Goal: Information Seeking & Learning: Learn about a topic

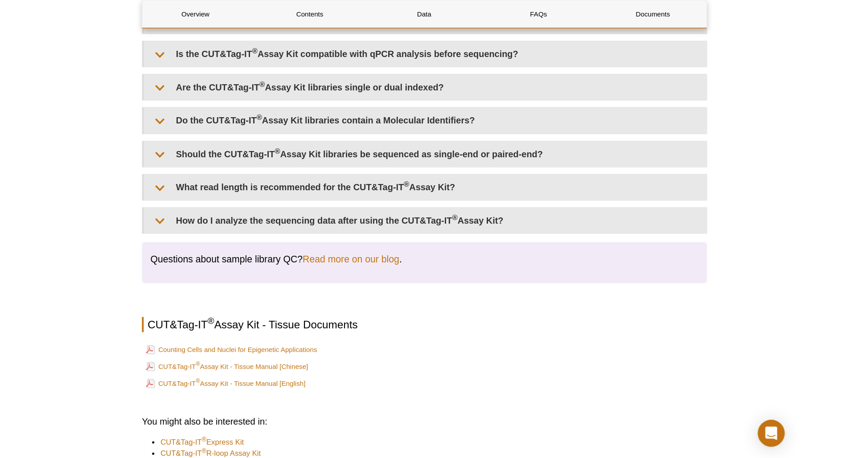
scroll to position [2513, 0]
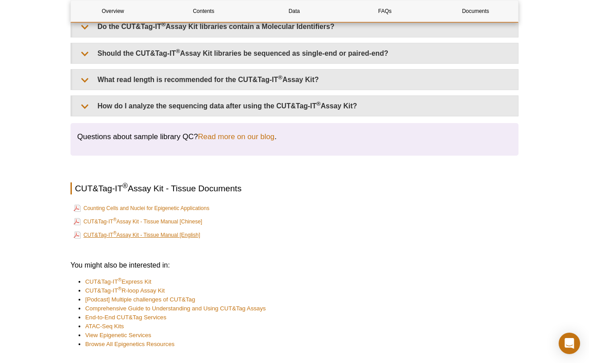
click at [168, 240] on link "CUT&Tag-IT ® Assay Kit - Tissue Manual [English]" at bounding box center [137, 235] width 126 height 11
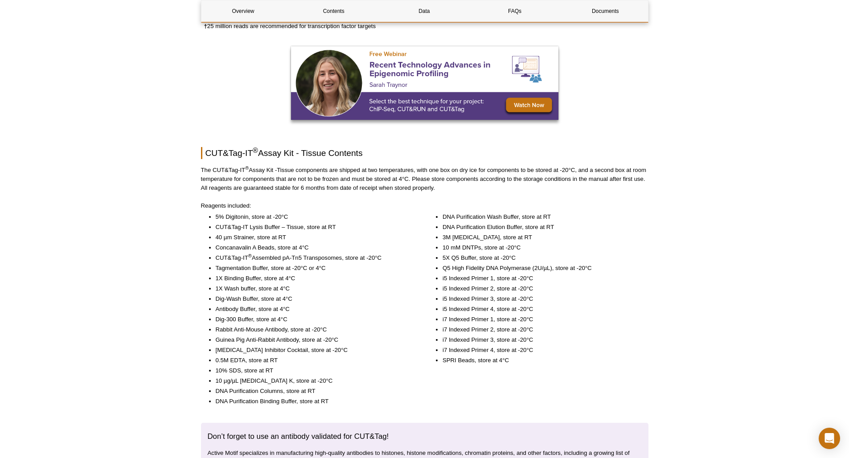
scroll to position [0, 0]
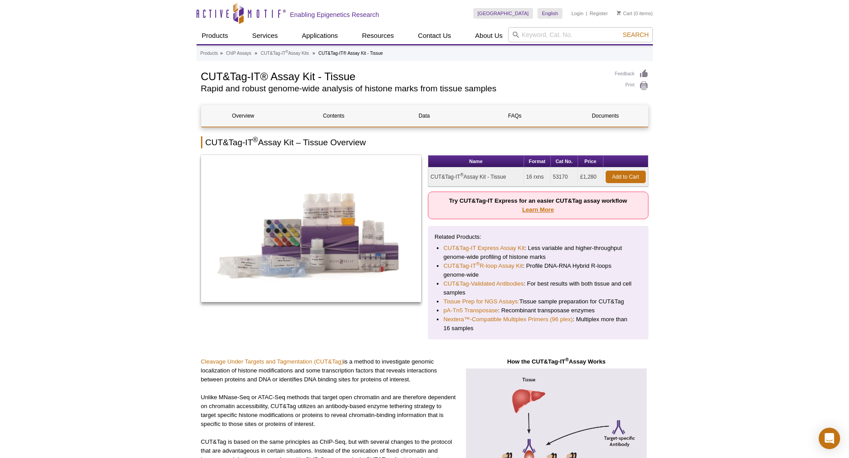
click at [547, 211] on link "Learn More" at bounding box center [539, 209] width 32 height 7
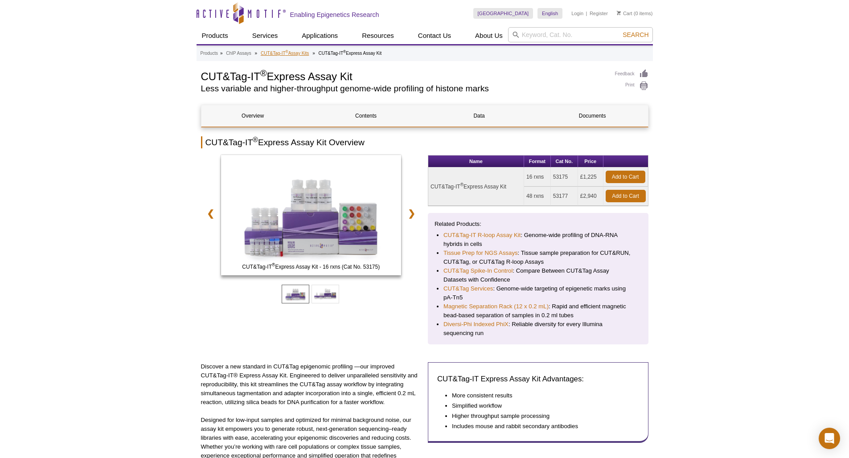
click at [285, 53] on link "CUT&Tag-IT ® Assay Kits" at bounding box center [285, 53] width 48 height 8
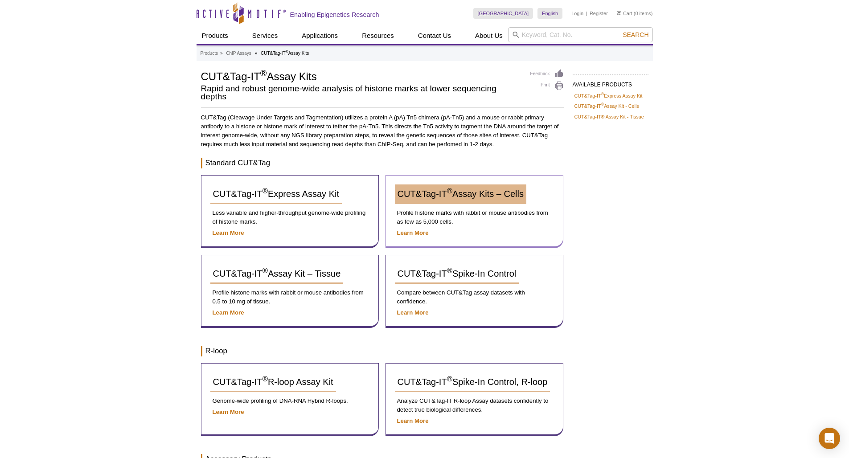
click at [460, 193] on span "CUT&Tag-IT ® Assay Kits – Cells" at bounding box center [461, 194] width 126 height 10
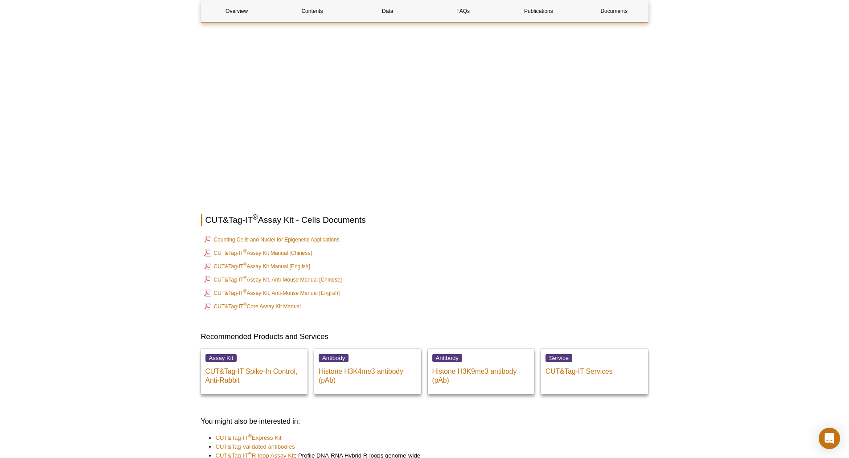
scroll to position [3027, 0]
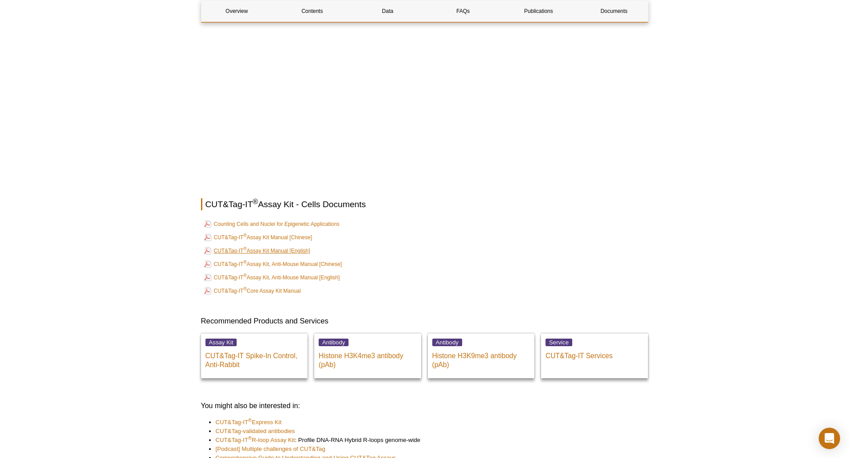
click at [296, 255] on link "CUT&Tag-IT ® Assay Kit Manual [English]" at bounding box center [257, 251] width 106 height 11
